Goal: Book appointment/travel/reservation

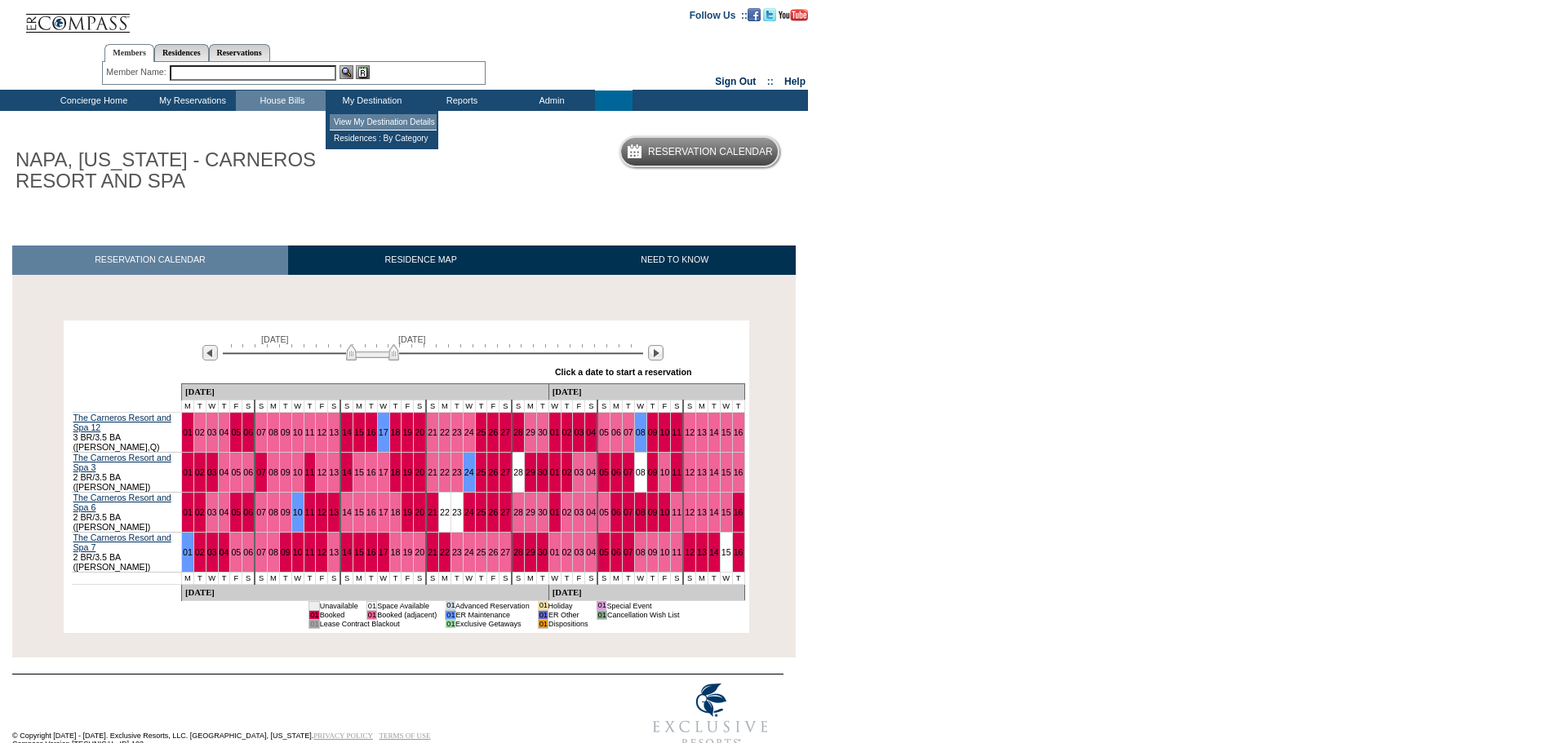
click at [369, 122] on td "View My Destination Details" at bounding box center [383, 122] width 107 height 16
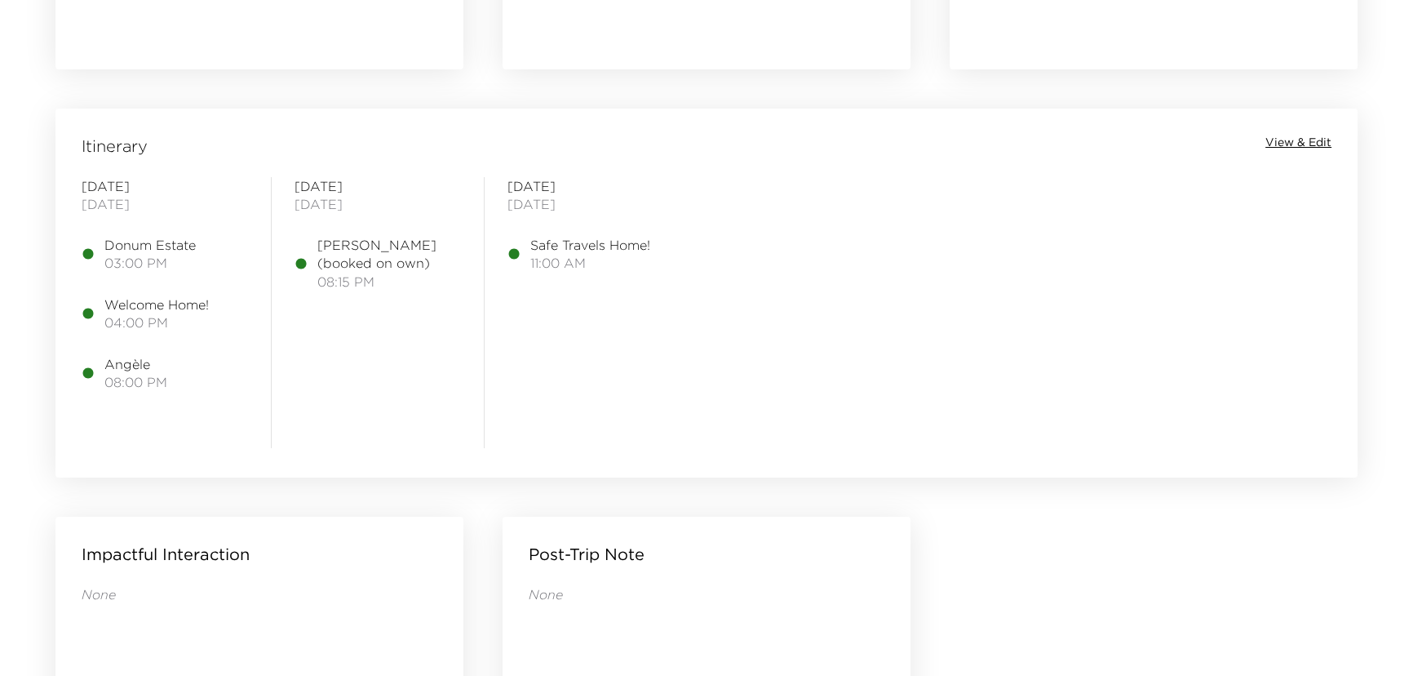
scroll to position [1261, 0]
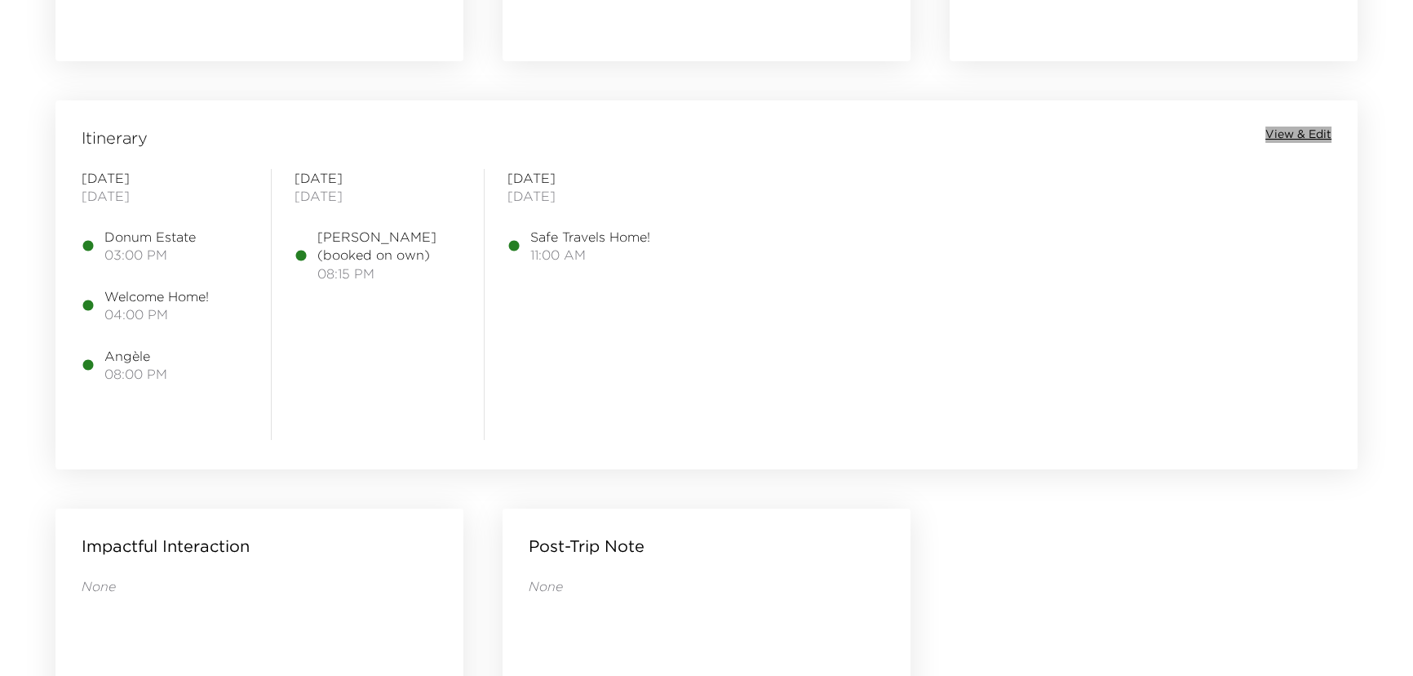
click at [1284, 131] on span "View & Edit" at bounding box center [1298, 134] width 66 height 16
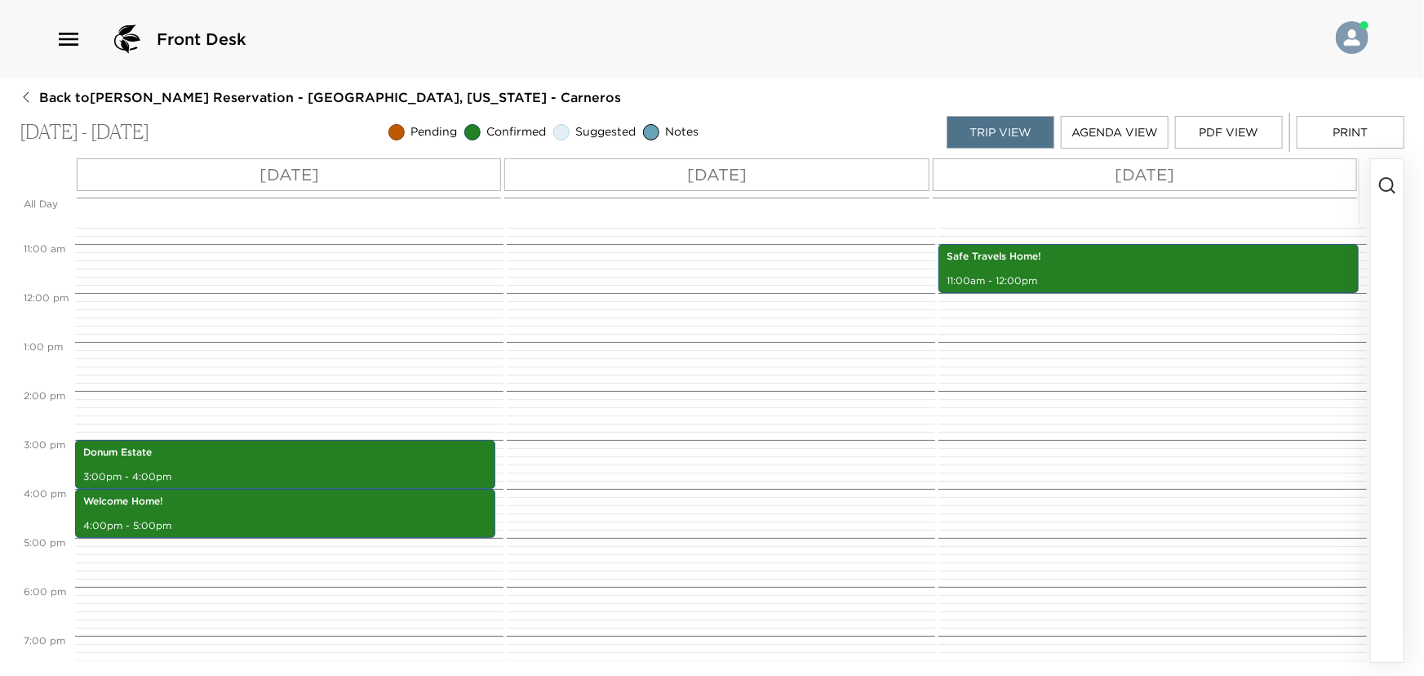
scroll to position [502, 0]
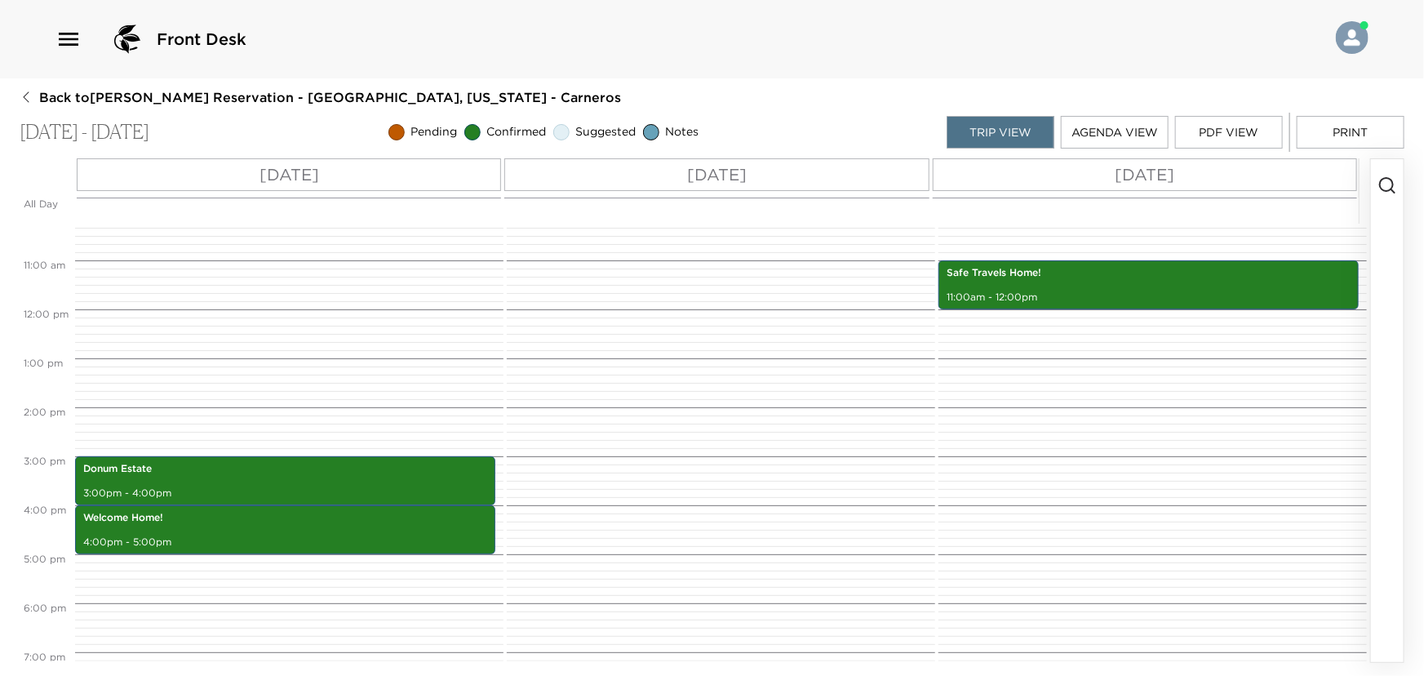
click at [346, 170] on div "Wed 09/03" at bounding box center [289, 174] width 424 height 33
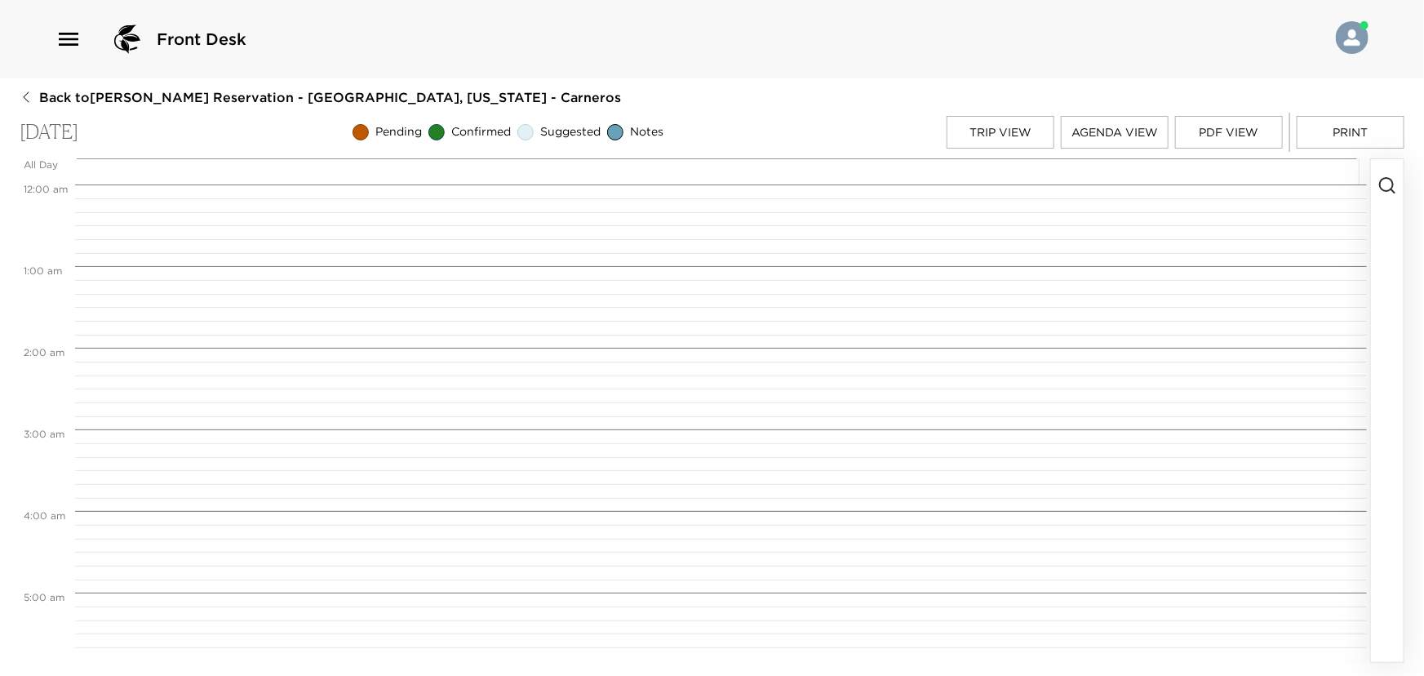
scroll to position [1224, 0]
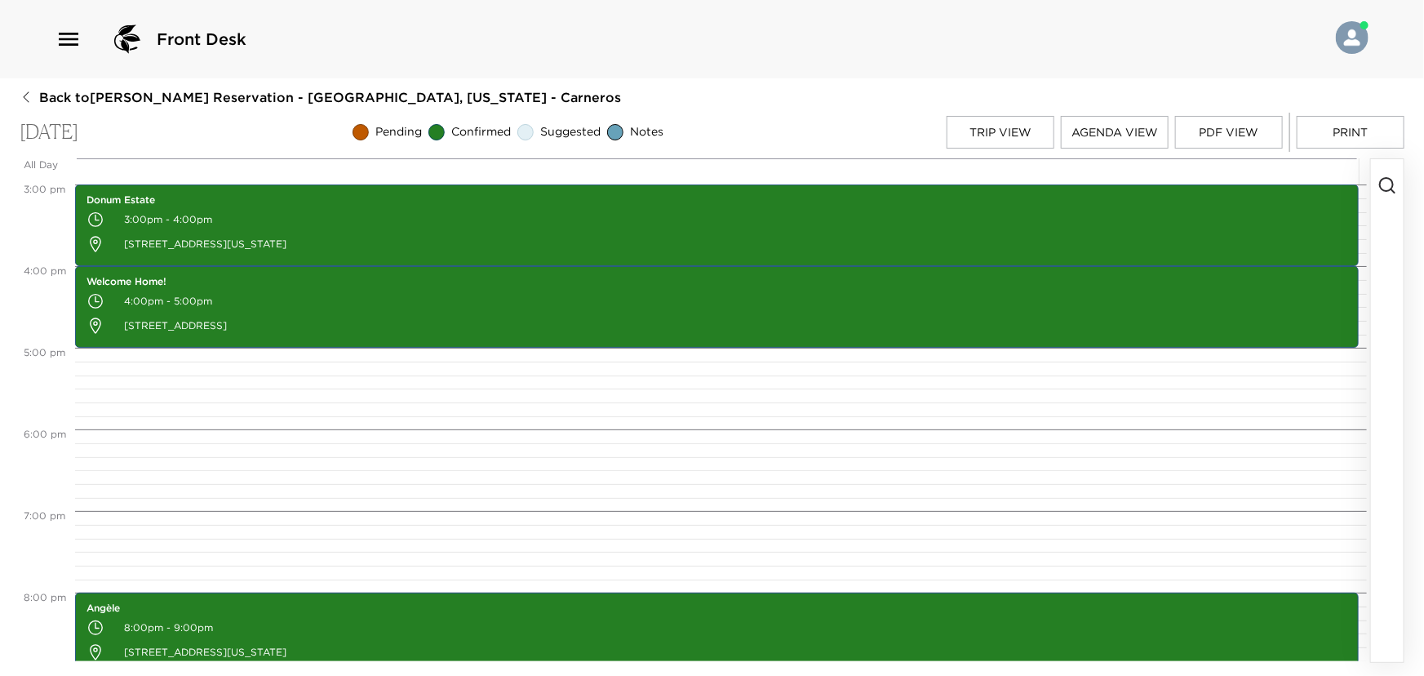
click at [1389, 184] on icon "button" at bounding box center [1387, 185] width 20 height 20
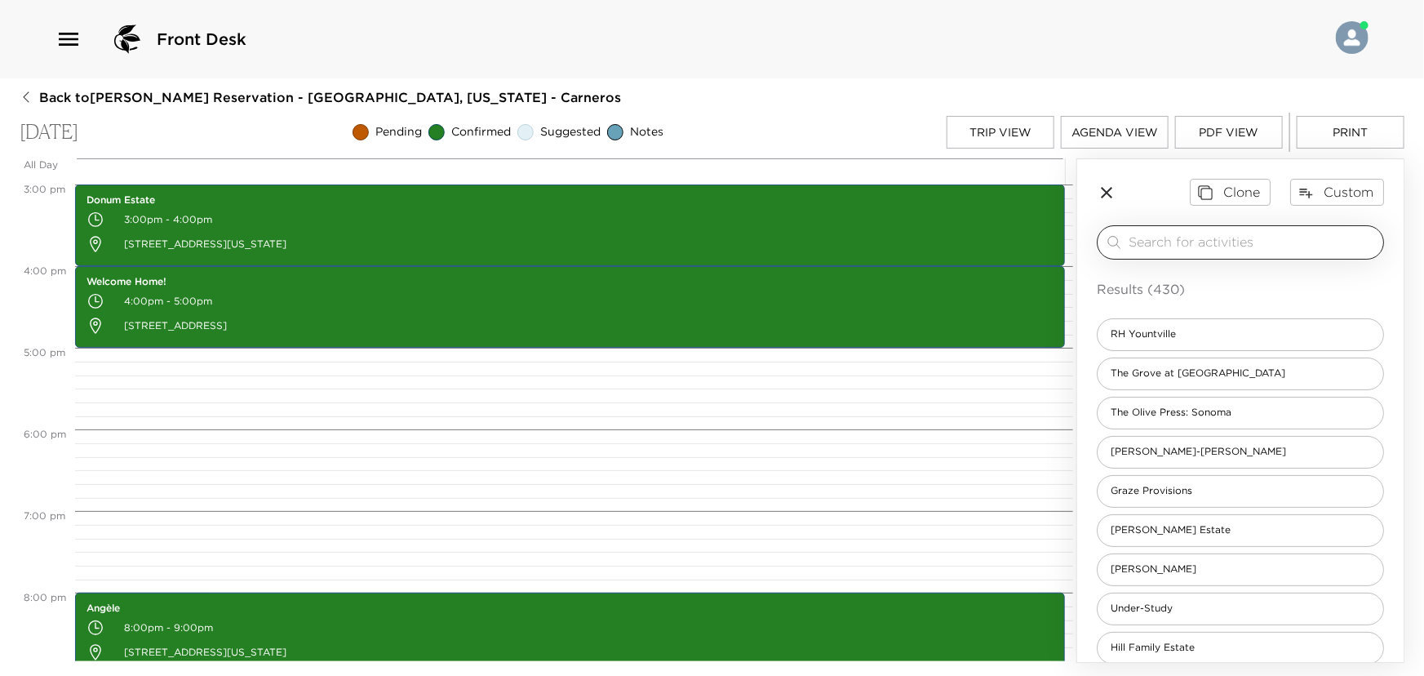
click at [1158, 242] on input "search" at bounding box center [1252, 242] width 248 height 19
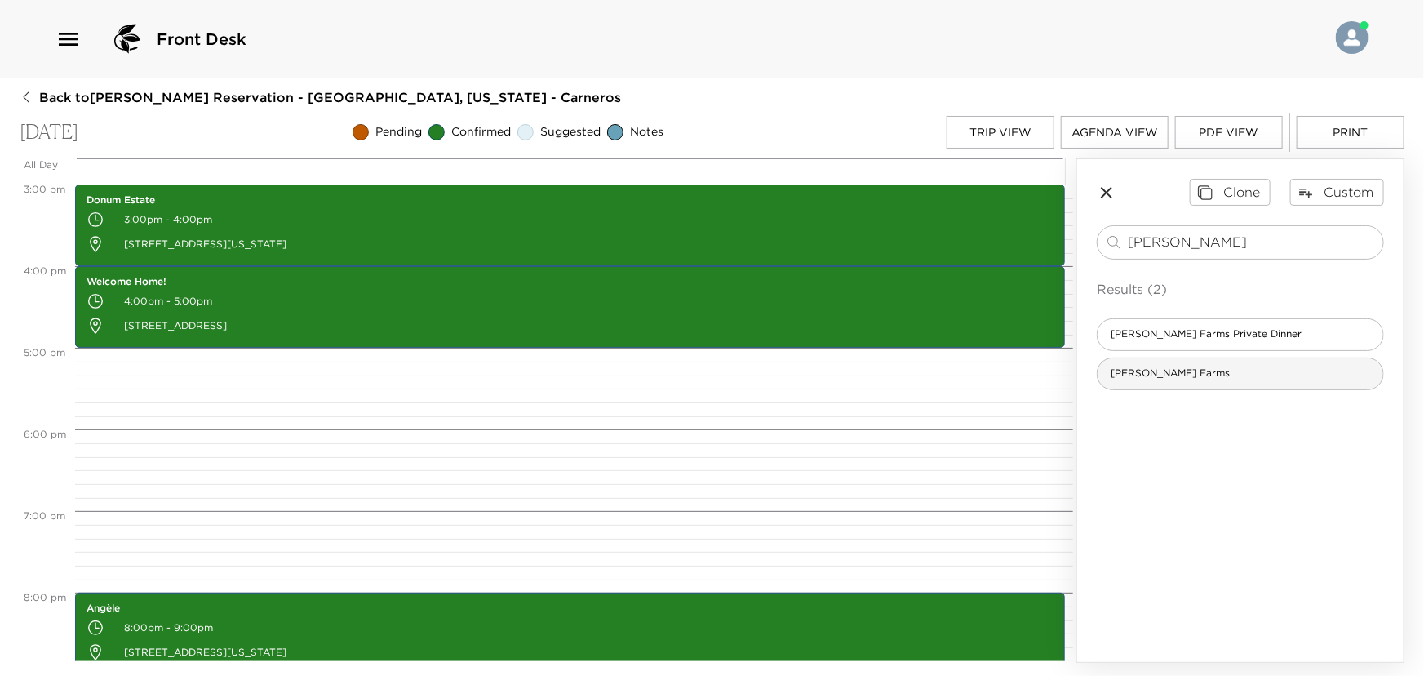
type input "Wheeler"
click at [1217, 374] on div "Wheeler Farms" at bounding box center [1240, 373] width 287 height 33
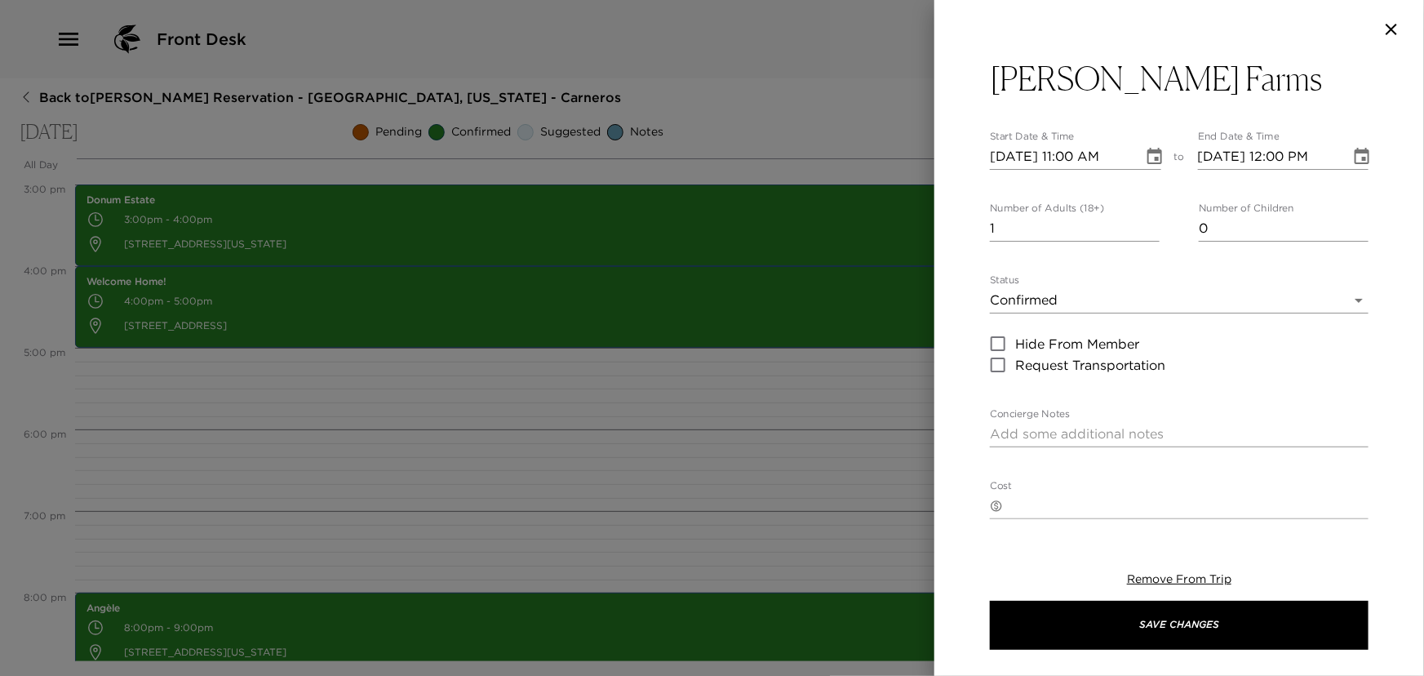
type textarea "Originally part of the 2000-acre Carne Humana Spanish land grant, Wheeler Farms…"
type textarea "$145 - - person (complimentary for up to six Exclusive guests)"
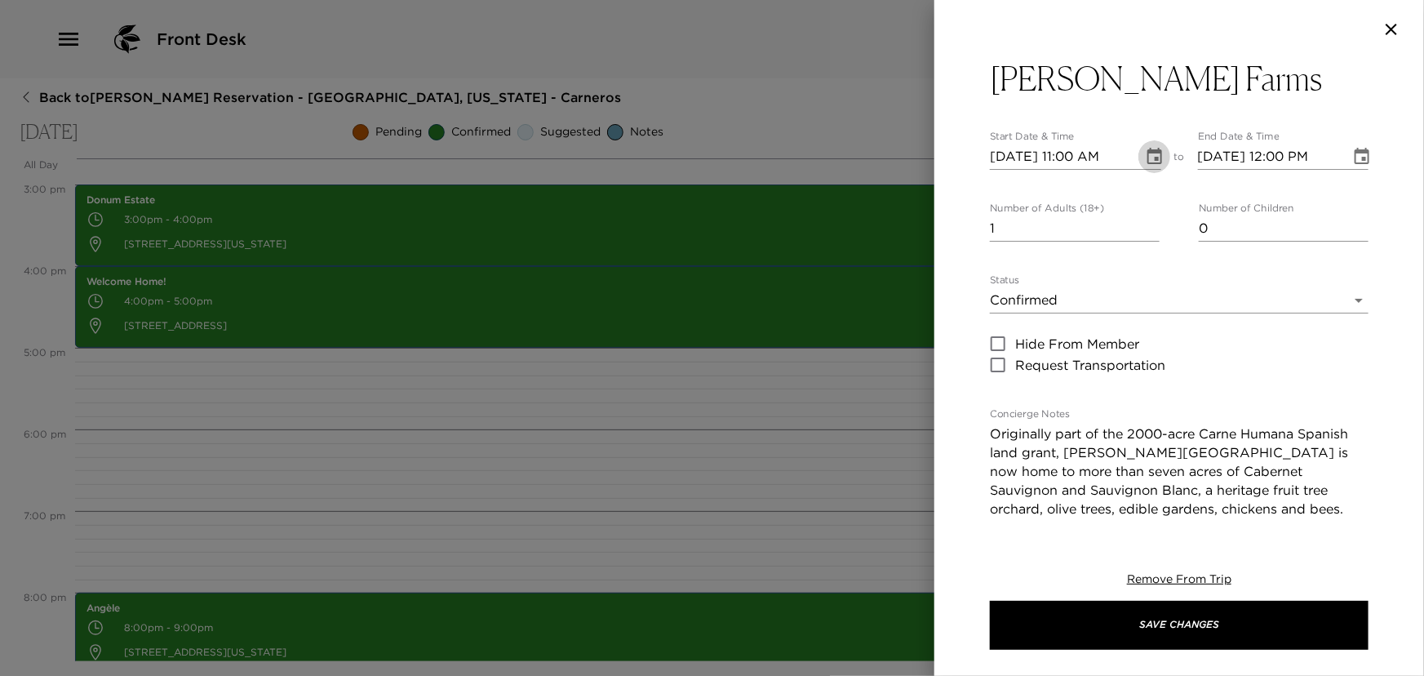
click at [1150, 153] on icon "Choose date, selected date is Sep 3, 2025" at bounding box center [1155, 157] width 20 height 20
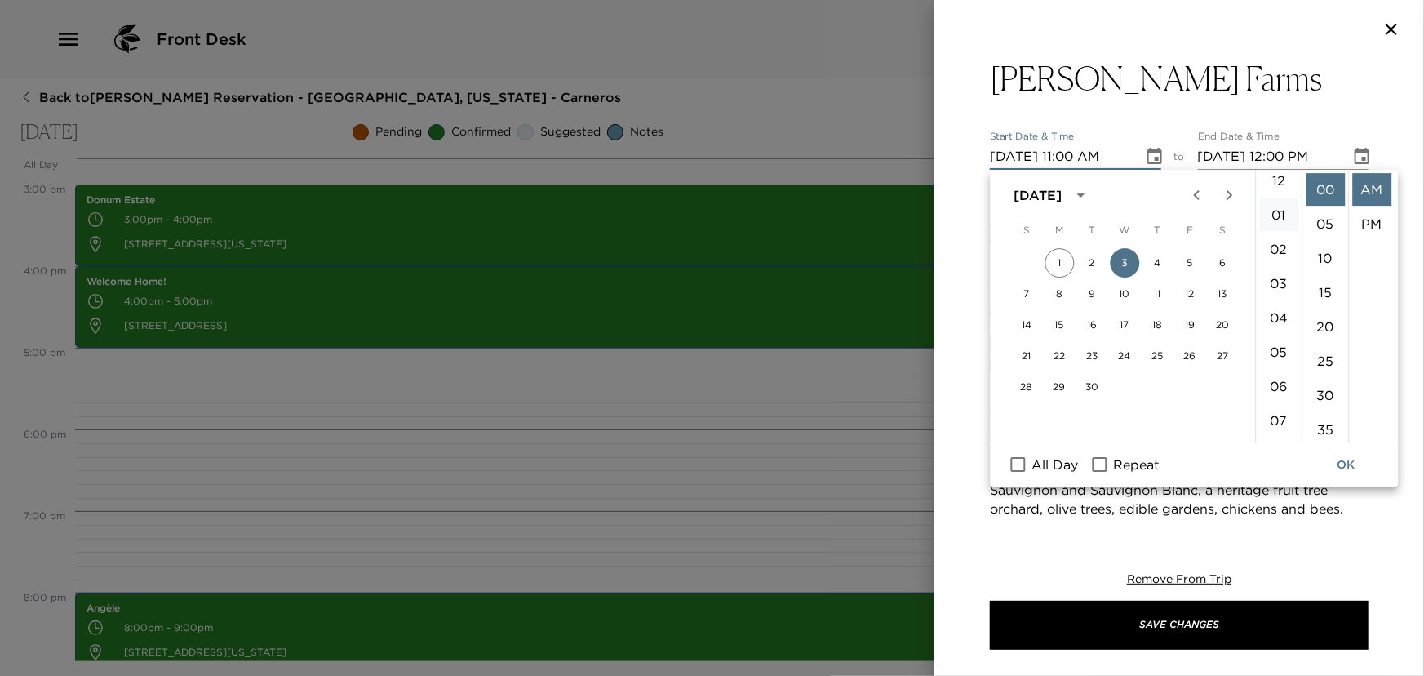
scroll to position [6, 0]
click at [1281, 283] on li "03" at bounding box center [1278, 286] width 39 height 33
click at [1365, 228] on li "PM" at bounding box center [1371, 223] width 39 height 33
type input "09/03/2025 03:00 PM"
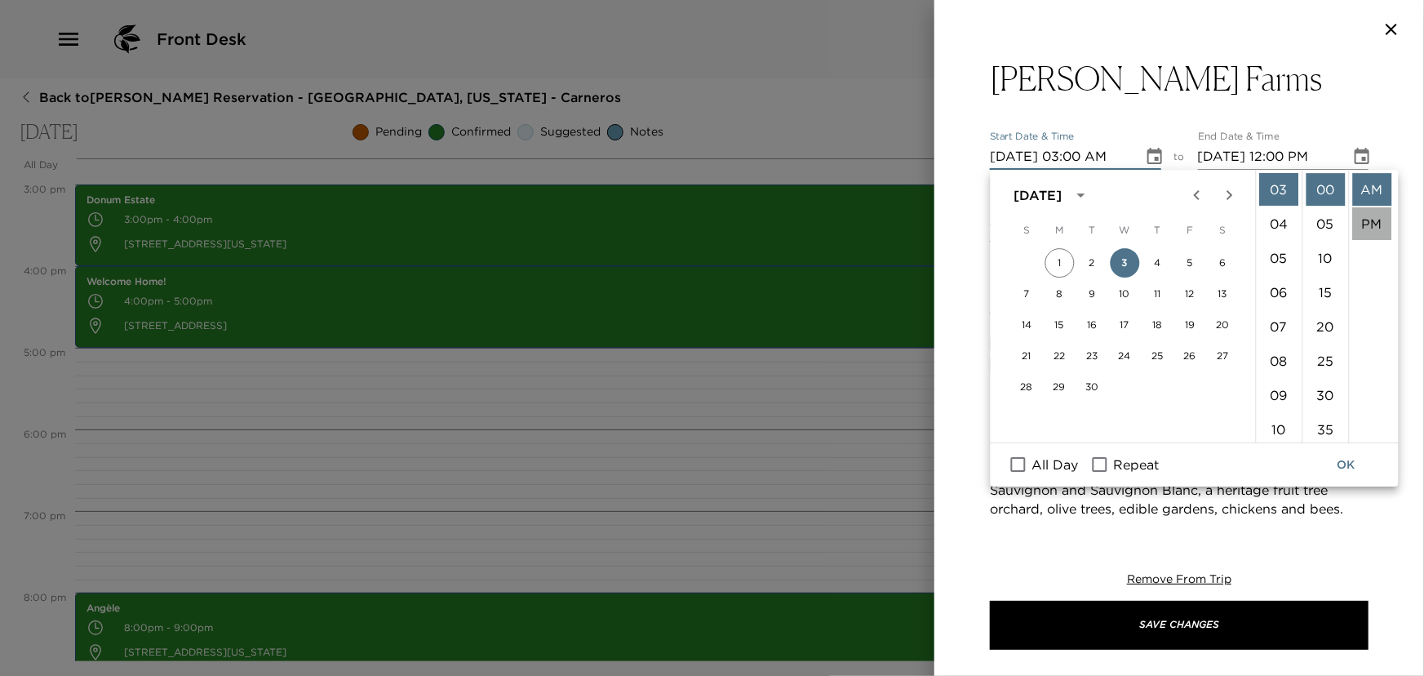
type input "09/03/2025 04:00 PM"
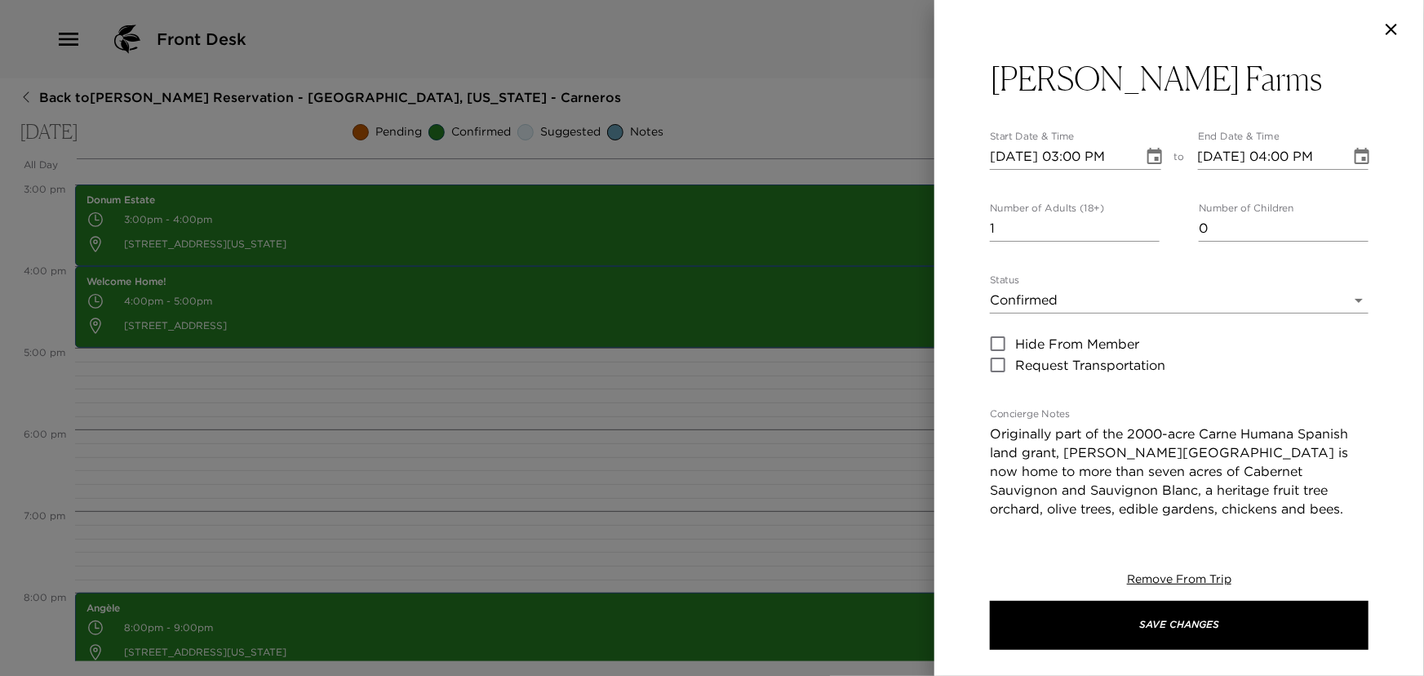
scroll to position [33, 0]
click at [1151, 215] on input "1" at bounding box center [1075, 228] width 170 height 26
type input "2"
click at [1146, 223] on input "2" at bounding box center [1075, 228] width 170 height 26
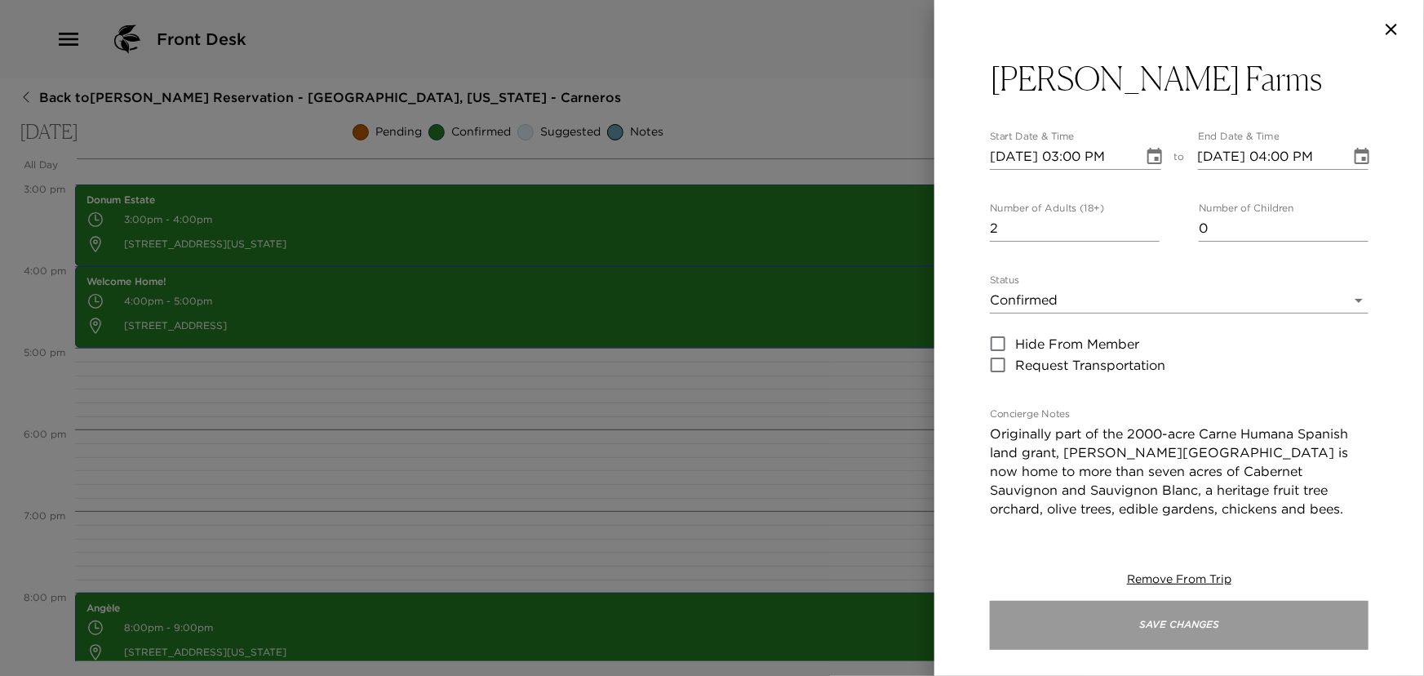
click at [1084, 616] on button "Save Changes" at bounding box center [1179, 625] width 379 height 49
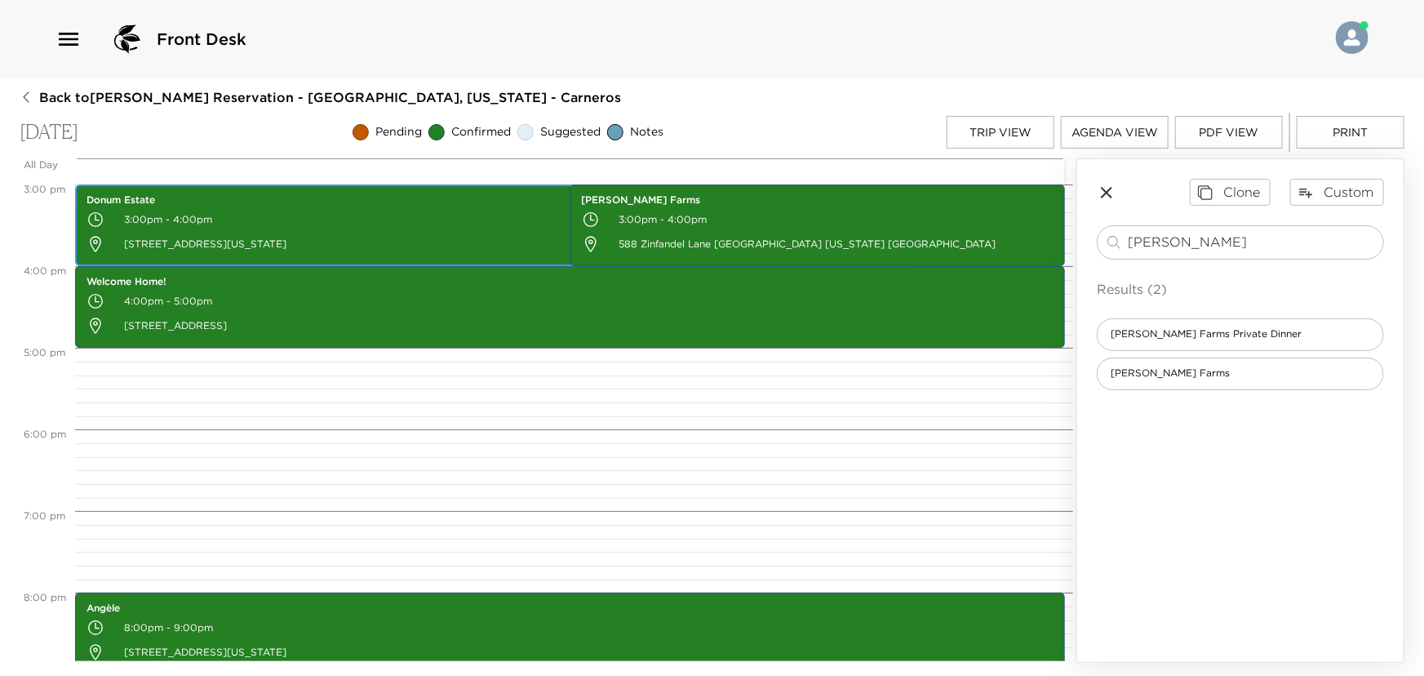
click at [278, 216] on p "3:00pm - 4:00pm" at bounding box center [495, 219] width 818 height 24
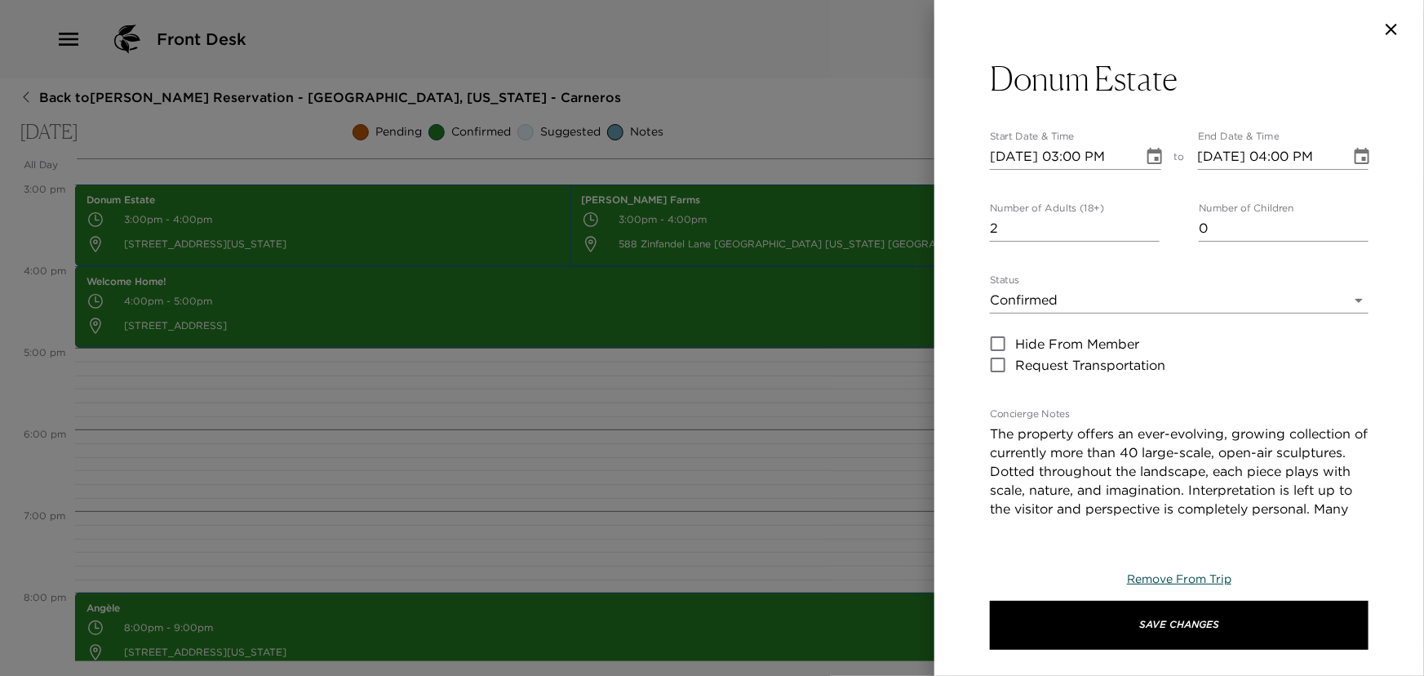
click at [1141, 579] on span "Remove From Trip" at bounding box center [1179, 578] width 104 height 15
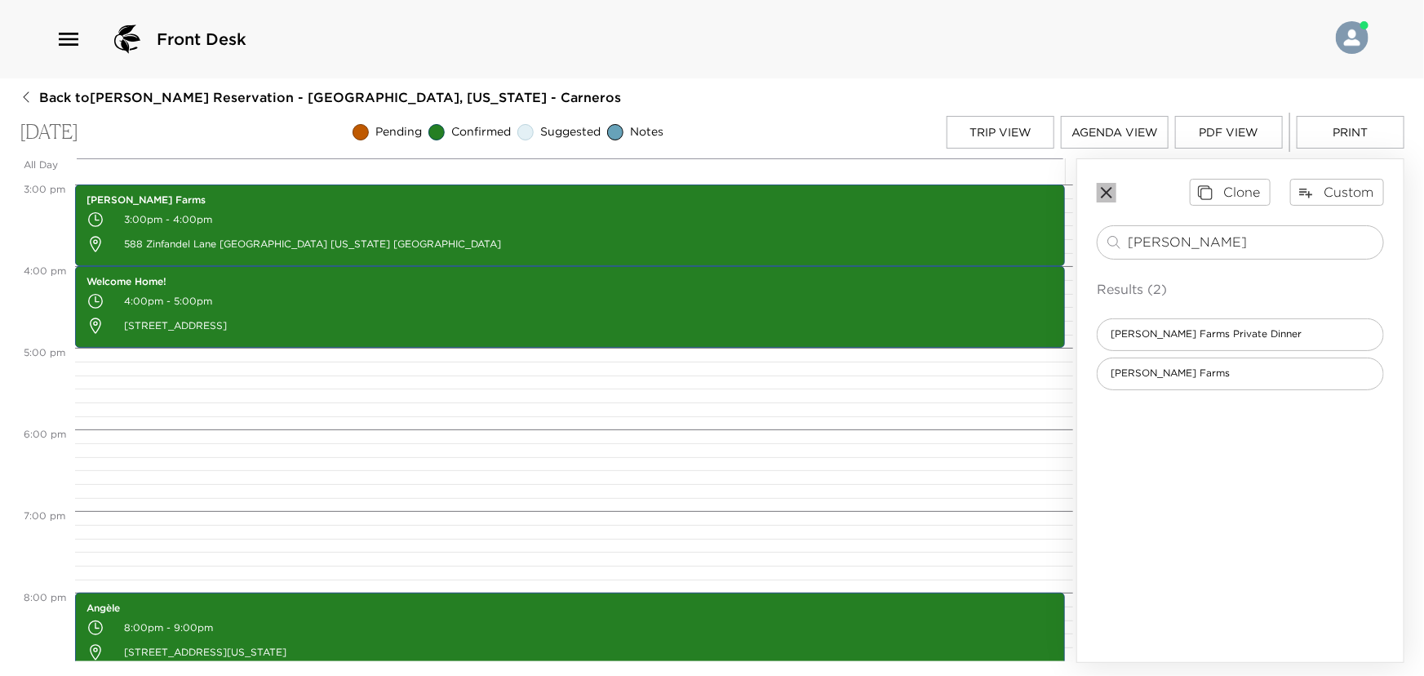
click at [1105, 188] on icon "button" at bounding box center [1107, 193] width 20 height 20
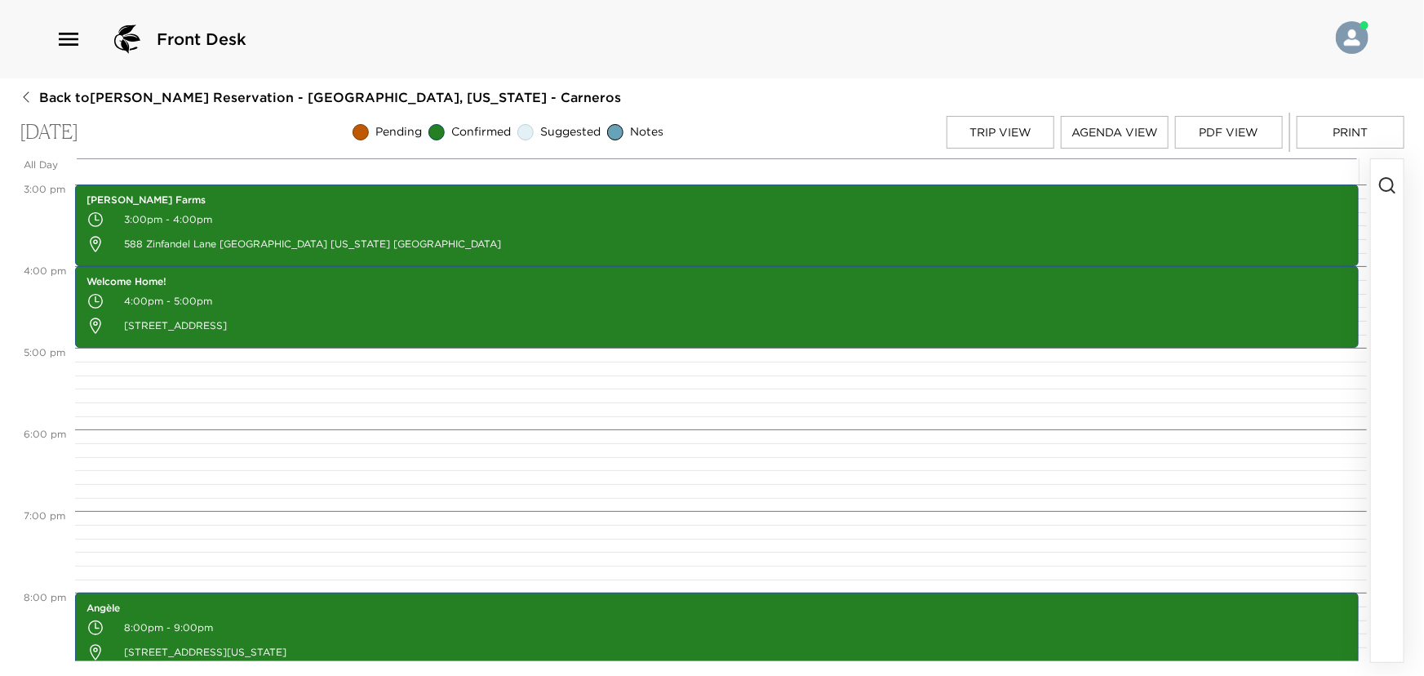
click at [791, 100] on div "Back to Chad Robins Reservation - The Carneros Resort and Spa 6 Napa, Californi…" at bounding box center [712, 375] width 1385 height 574
